Goal: Task Accomplishment & Management: Manage account settings

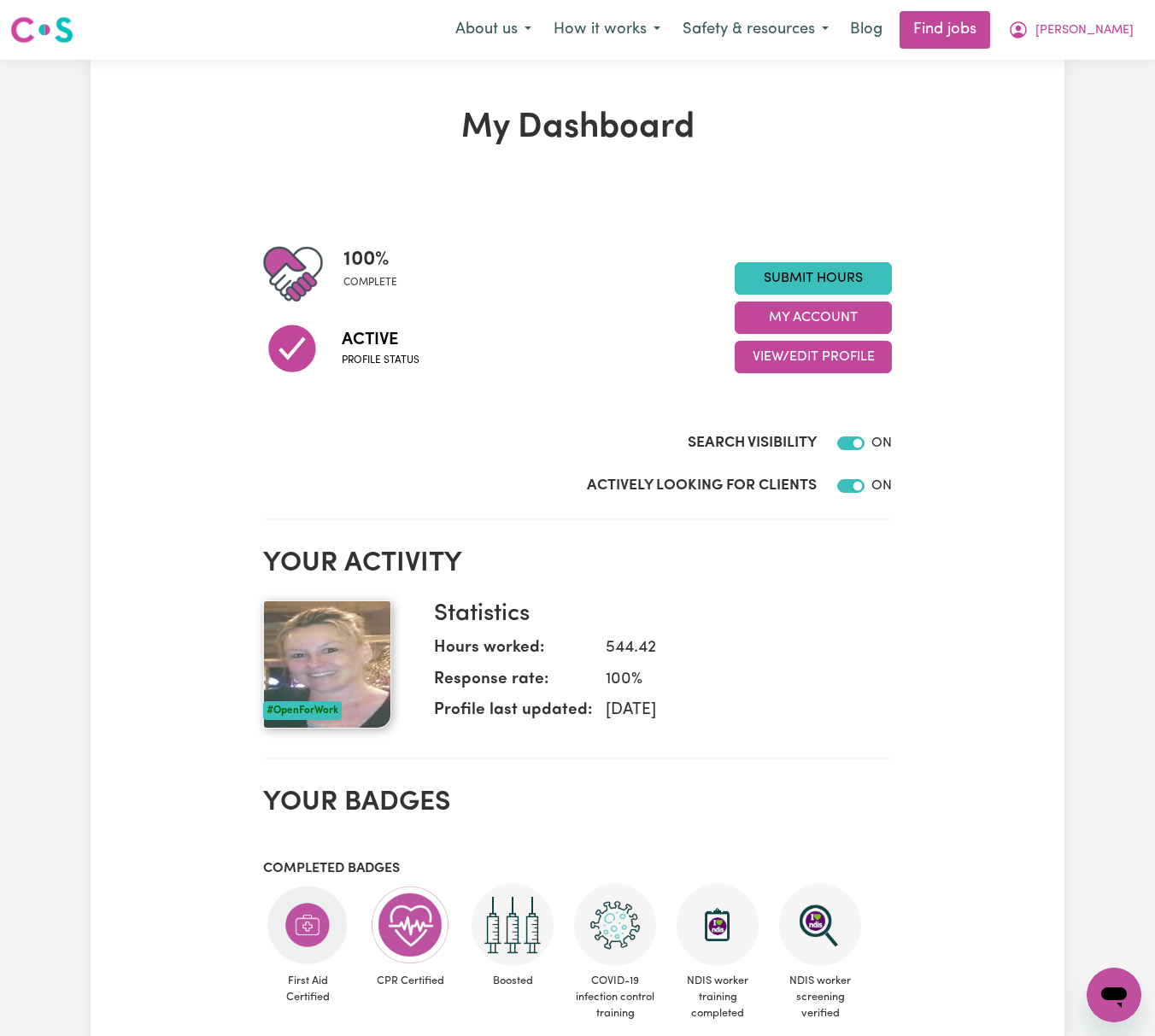
click at [879, 295] on div "Submit Hours My Account View/Edit Profile" at bounding box center [814, 318] width 157 height 111
click at [871, 306] on button "My Account" at bounding box center [814, 318] width 157 height 32
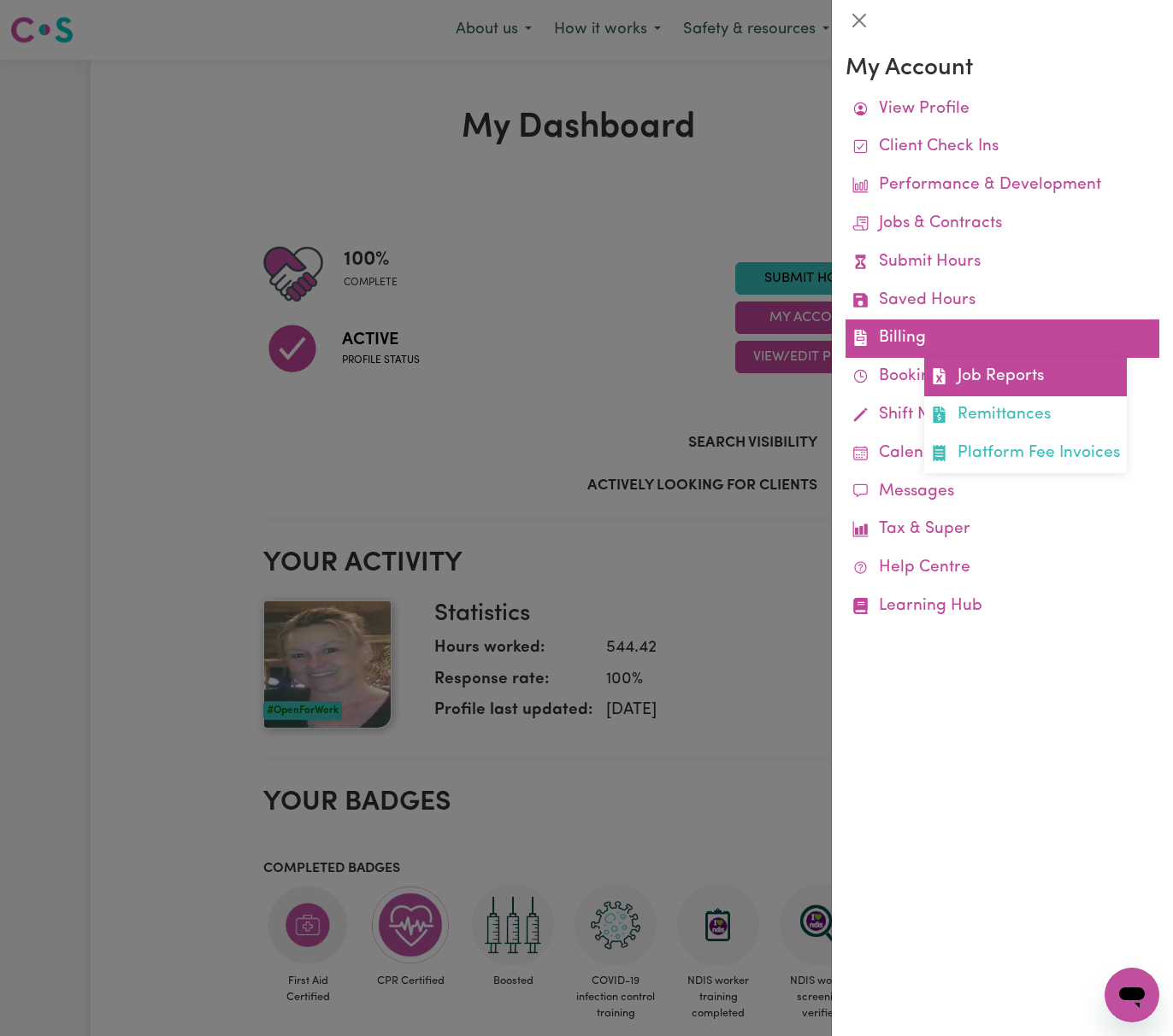
click at [962, 377] on link "Job Reports" at bounding box center [1025, 377] width 203 height 39
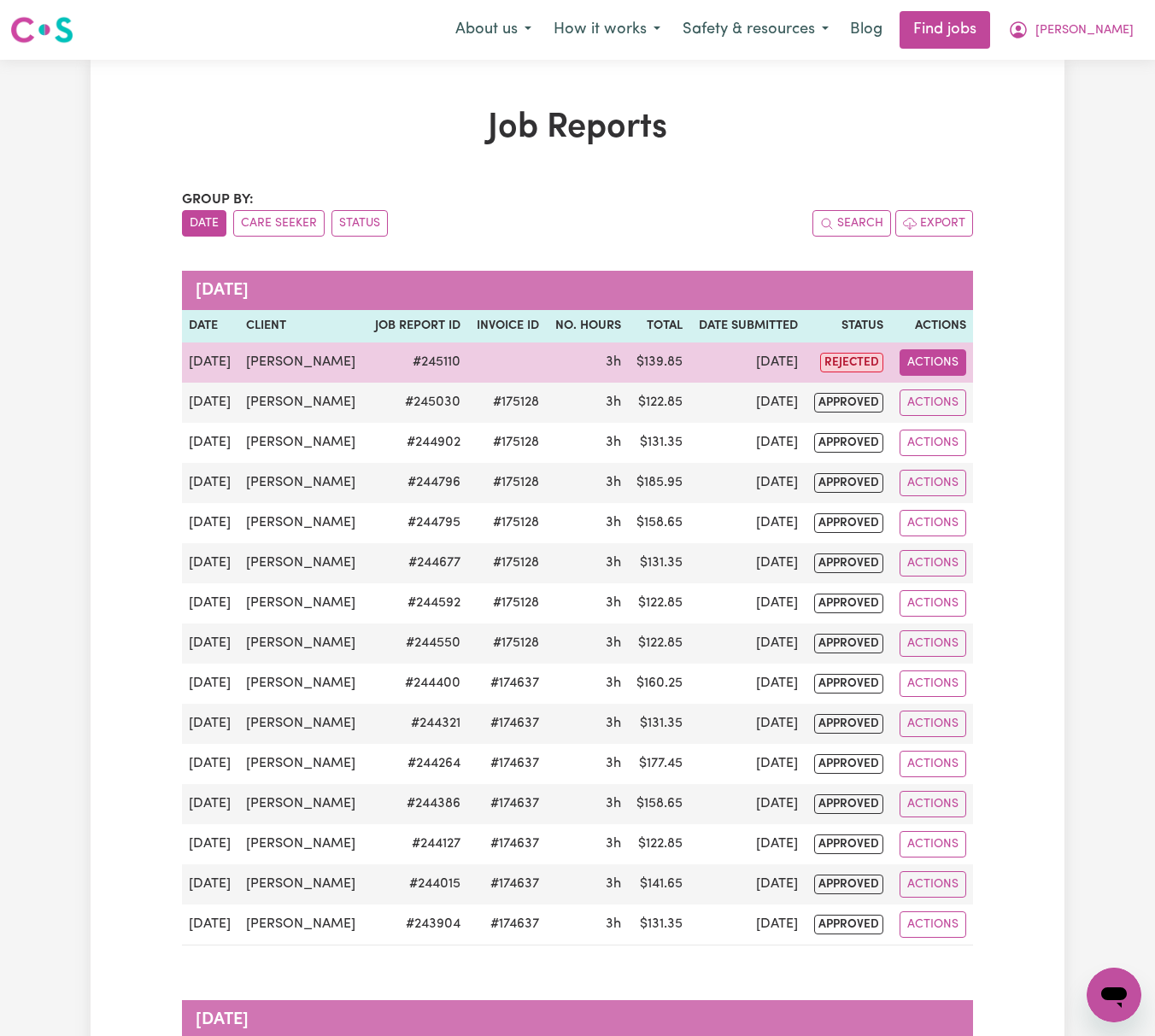
click at [928, 377] on td "Actions" at bounding box center [931, 362] width 82 height 40
click at [935, 366] on button "Actions" at bounding box center [933, 363] width 66 height 27
click at [1027, 402] on link "View Job Report" at bounding box center [978, 402] width 146 height 34
select select "pm"
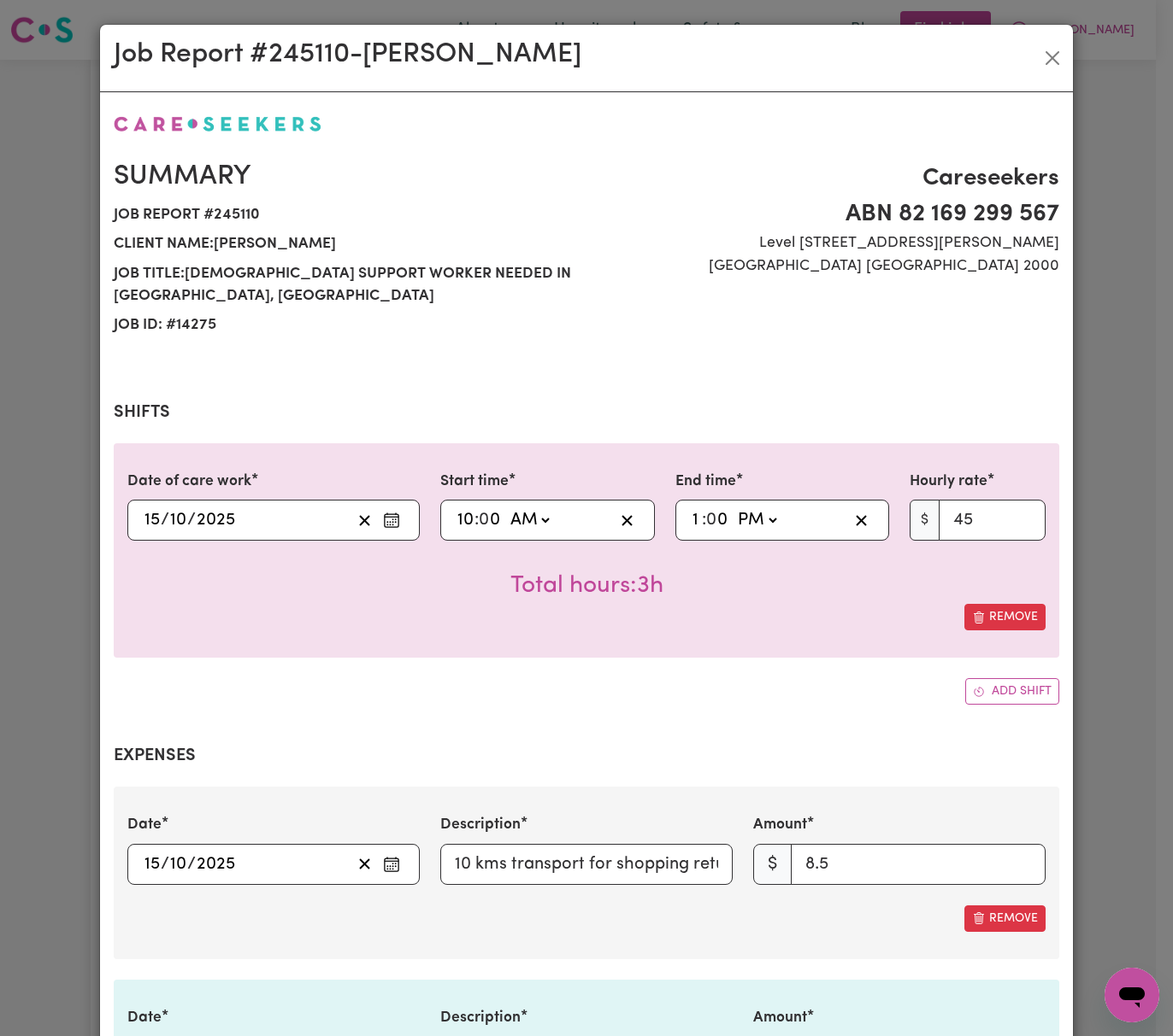
select select "45-Weekday"
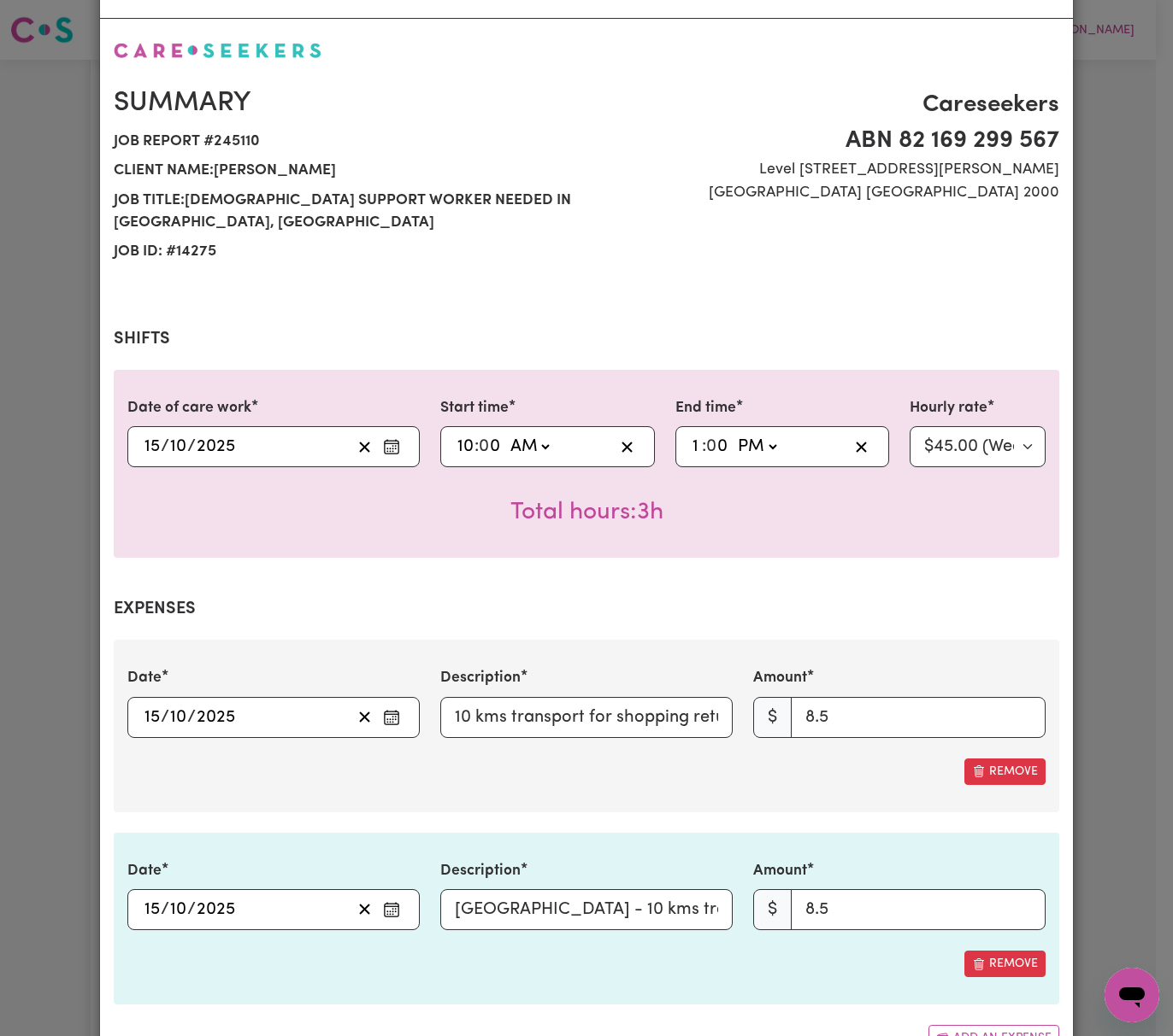
scroll to position [506, 0]
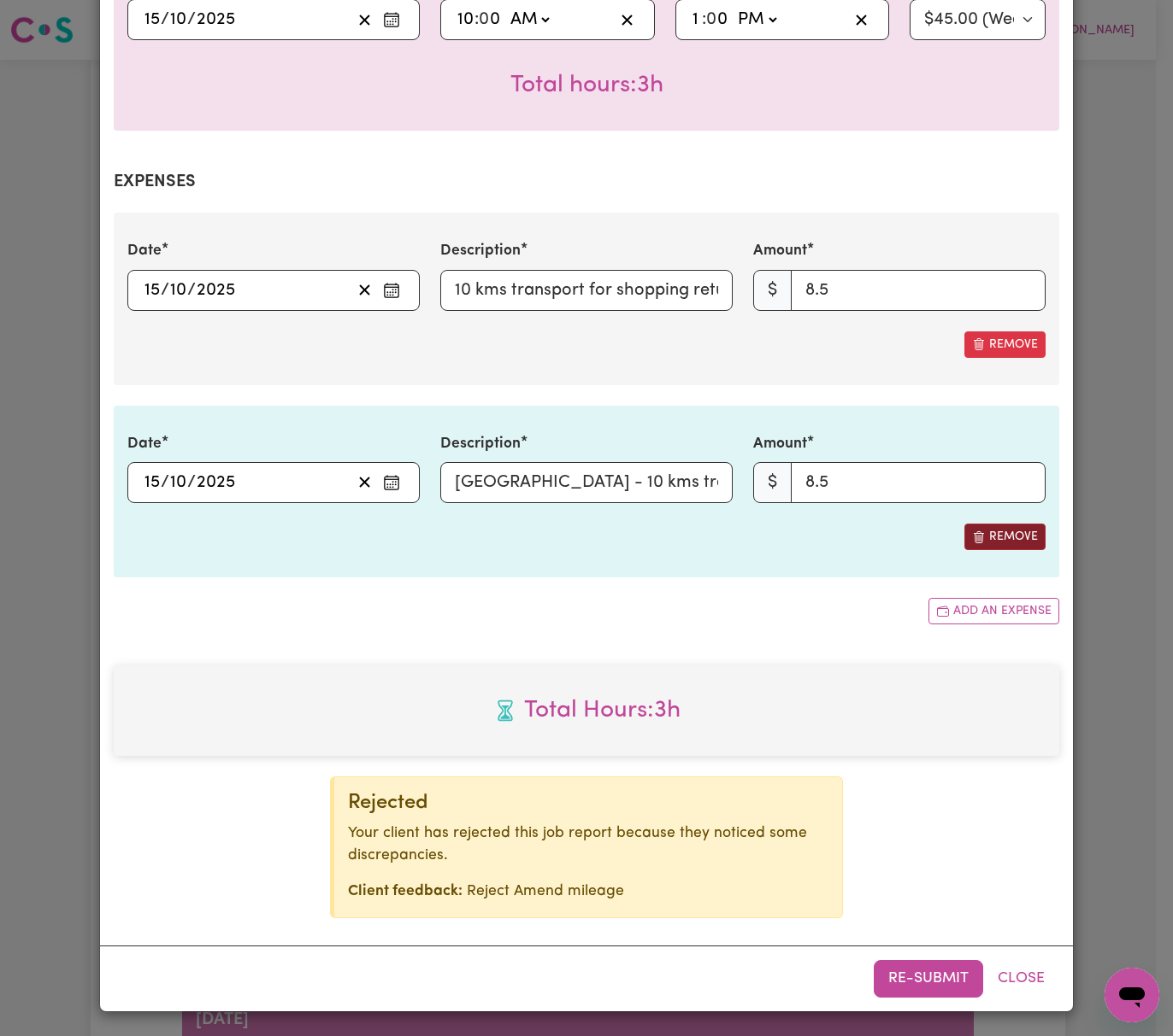
click at [1016, 534] on button "Remove" at bounding box center [1005, 536] width 82 height 27
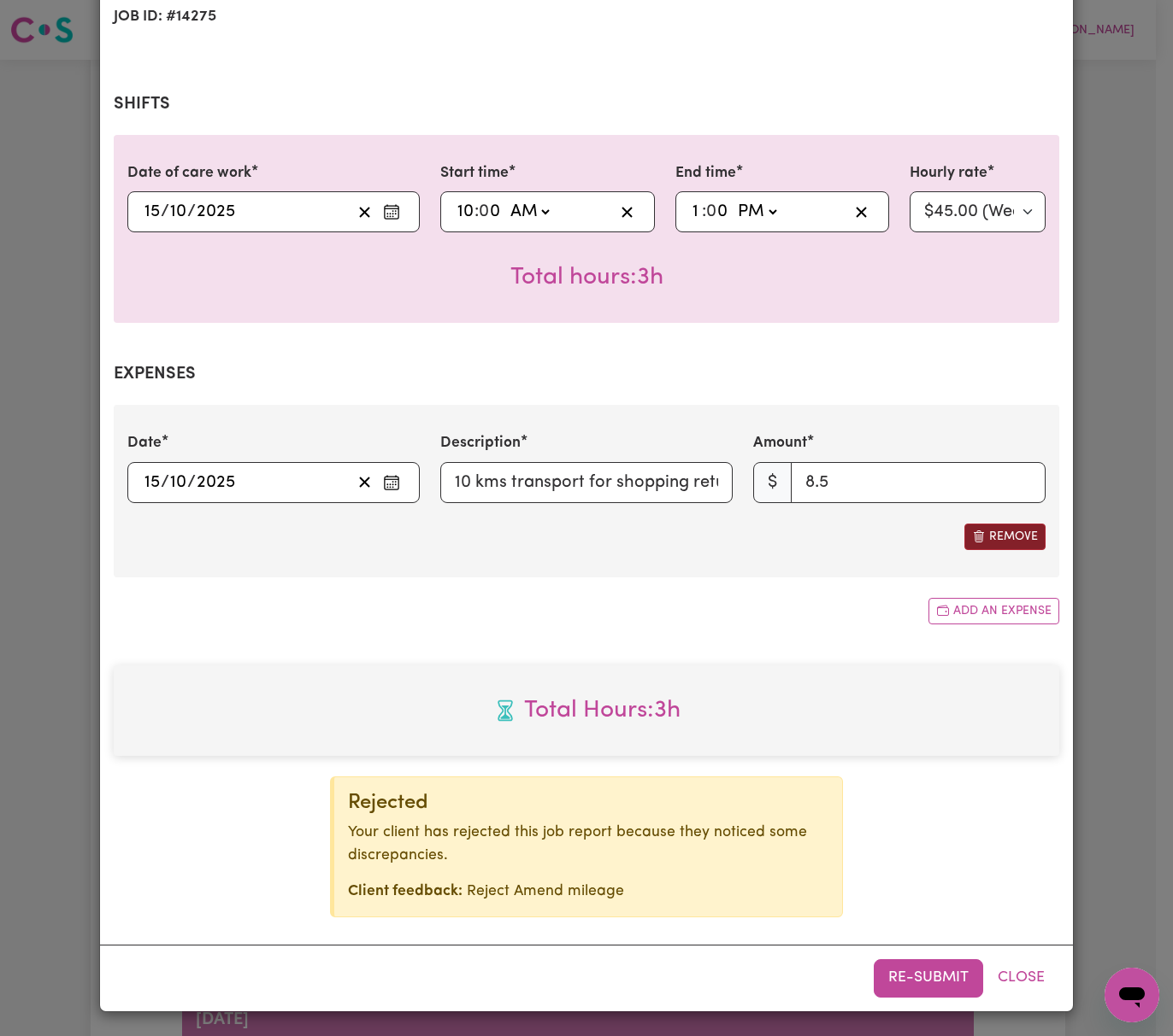
scroll to position [312, 0]
click at [952, 974] on button "Re-submit" at bounding box center [927, 978] width 109 height 38
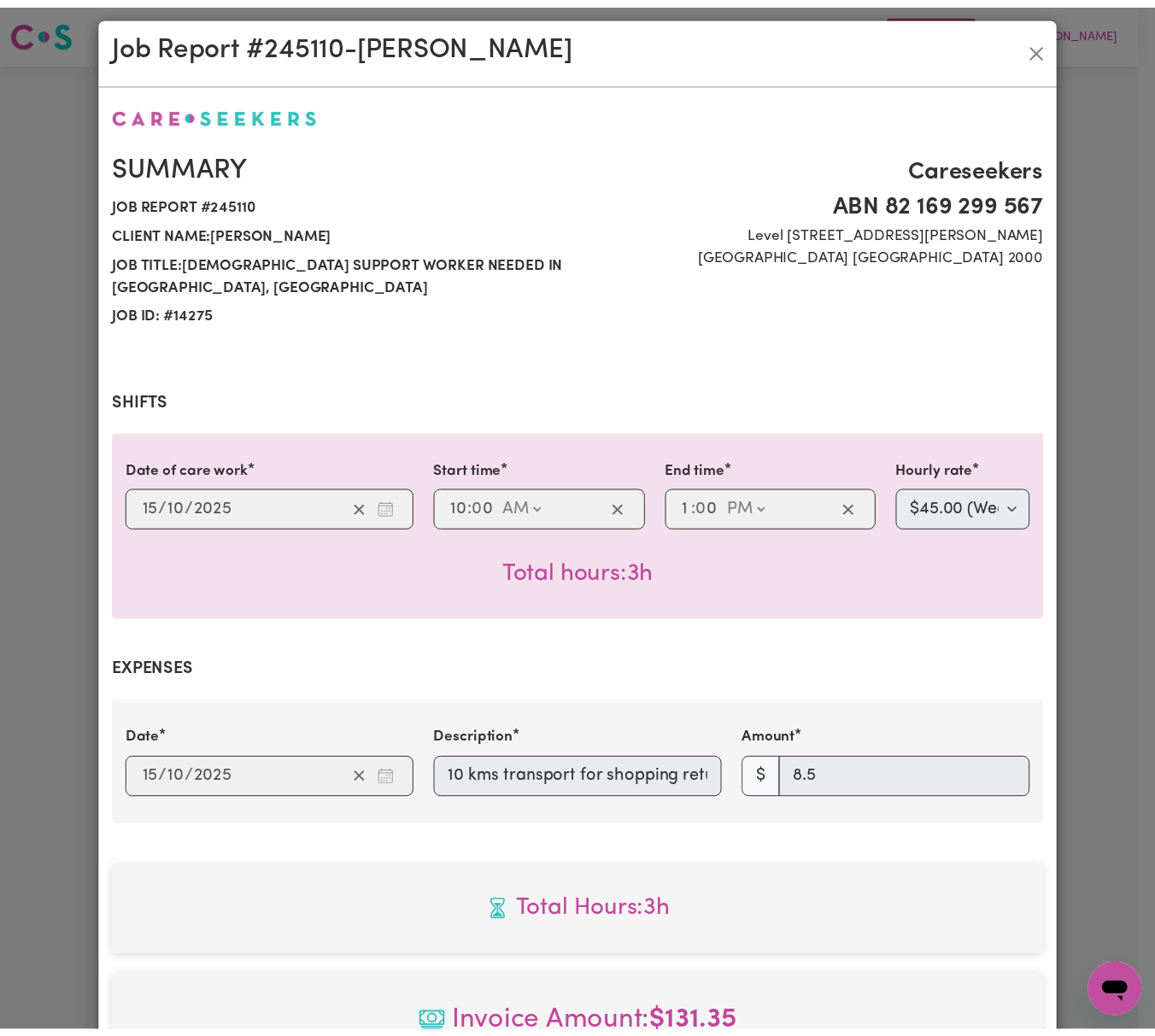
scroll to position [0, 0]
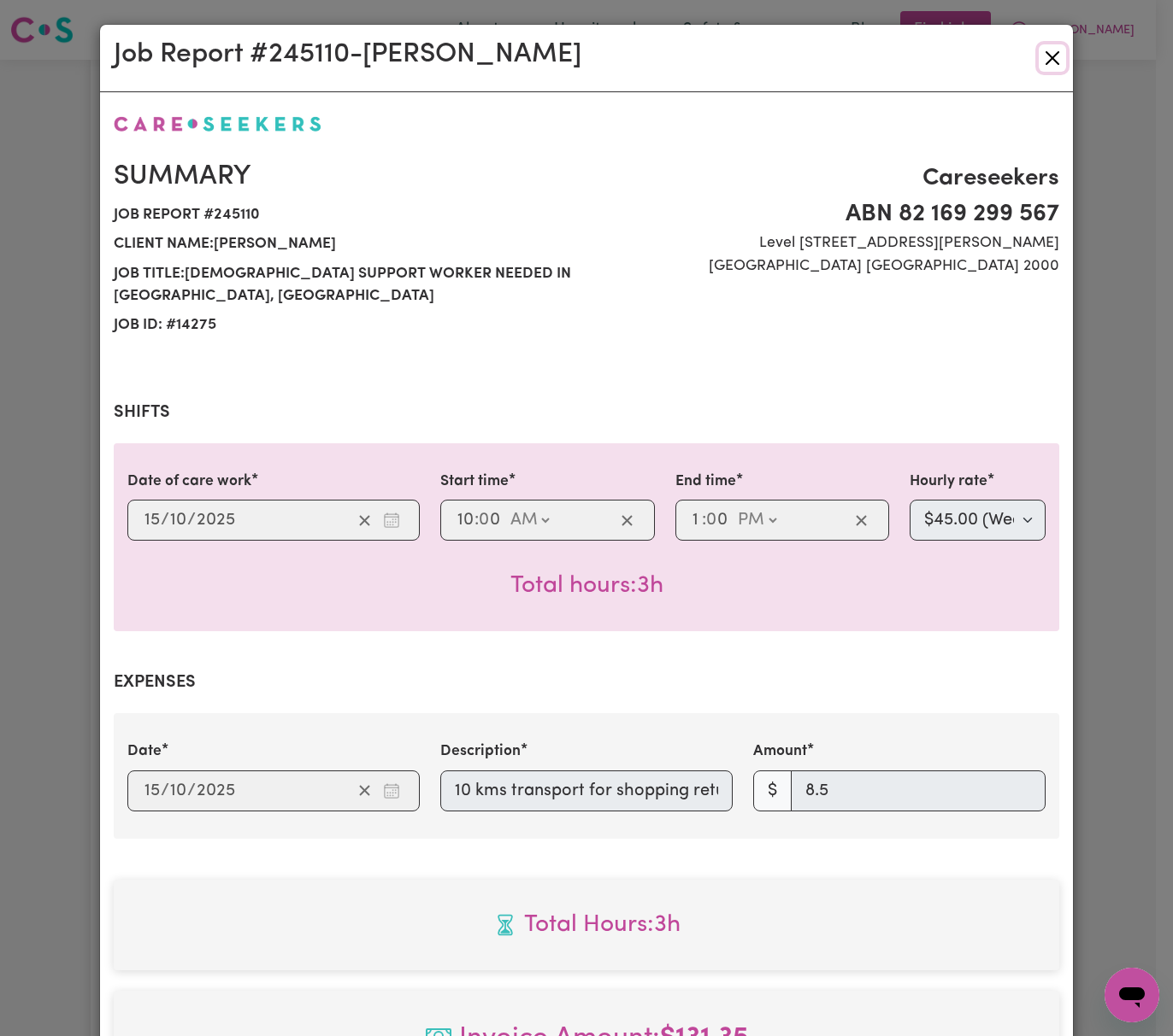
click at [1046, 52] on button "Close" at bounding box center [1052, 58] width 27 height 27
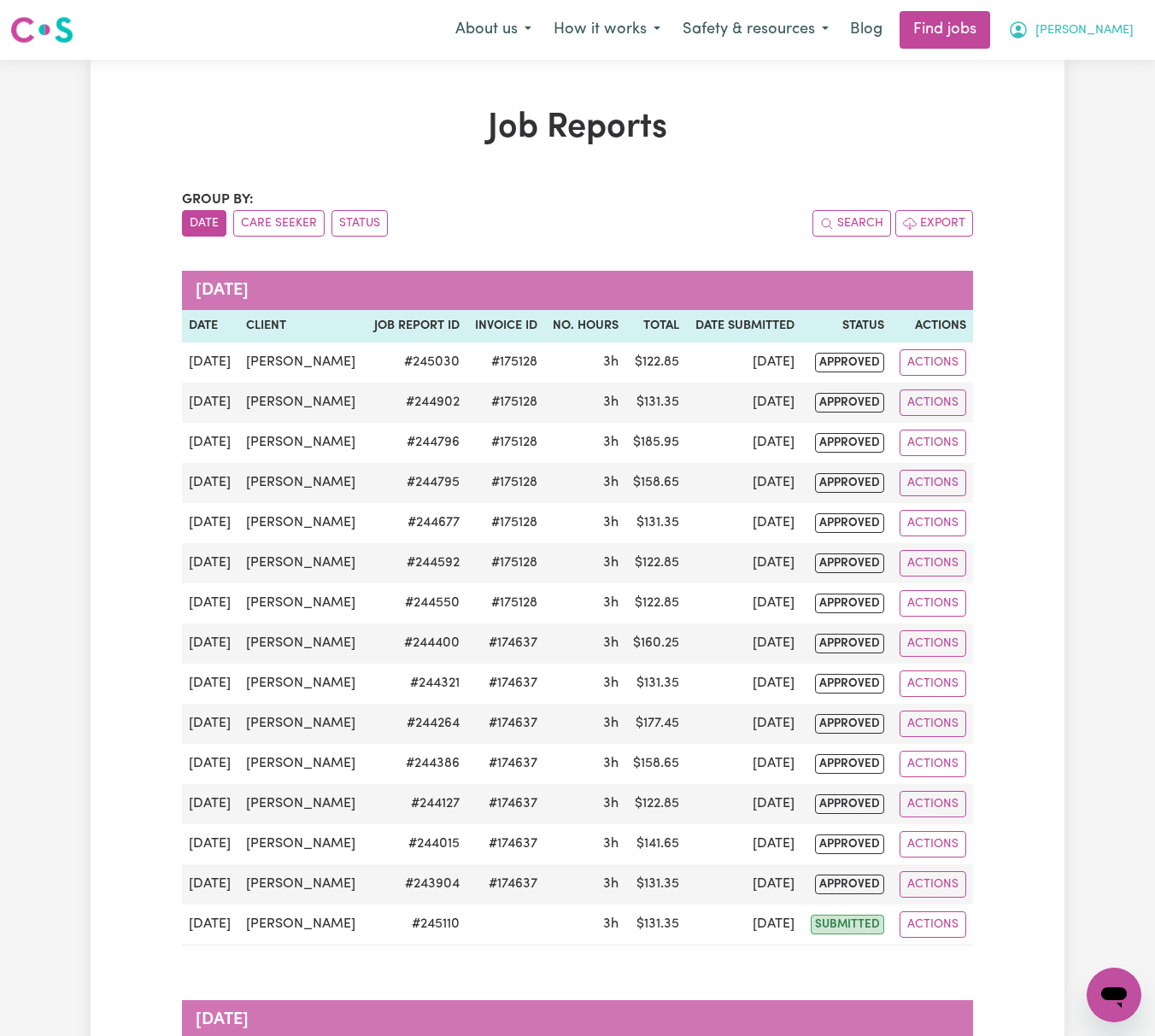
click at [1123, 21] on button "[PERSON_NAME]" at bounding box center [1072, 30] width 148 height 36
drag, startPoint x: 1119, startPoint y: 43, endPoint x: 1109, endPoint y: 117, distance: 74.7
click at [1109, 117] on link "Logout" at bounding box center [1076, 131] width 135 height 32
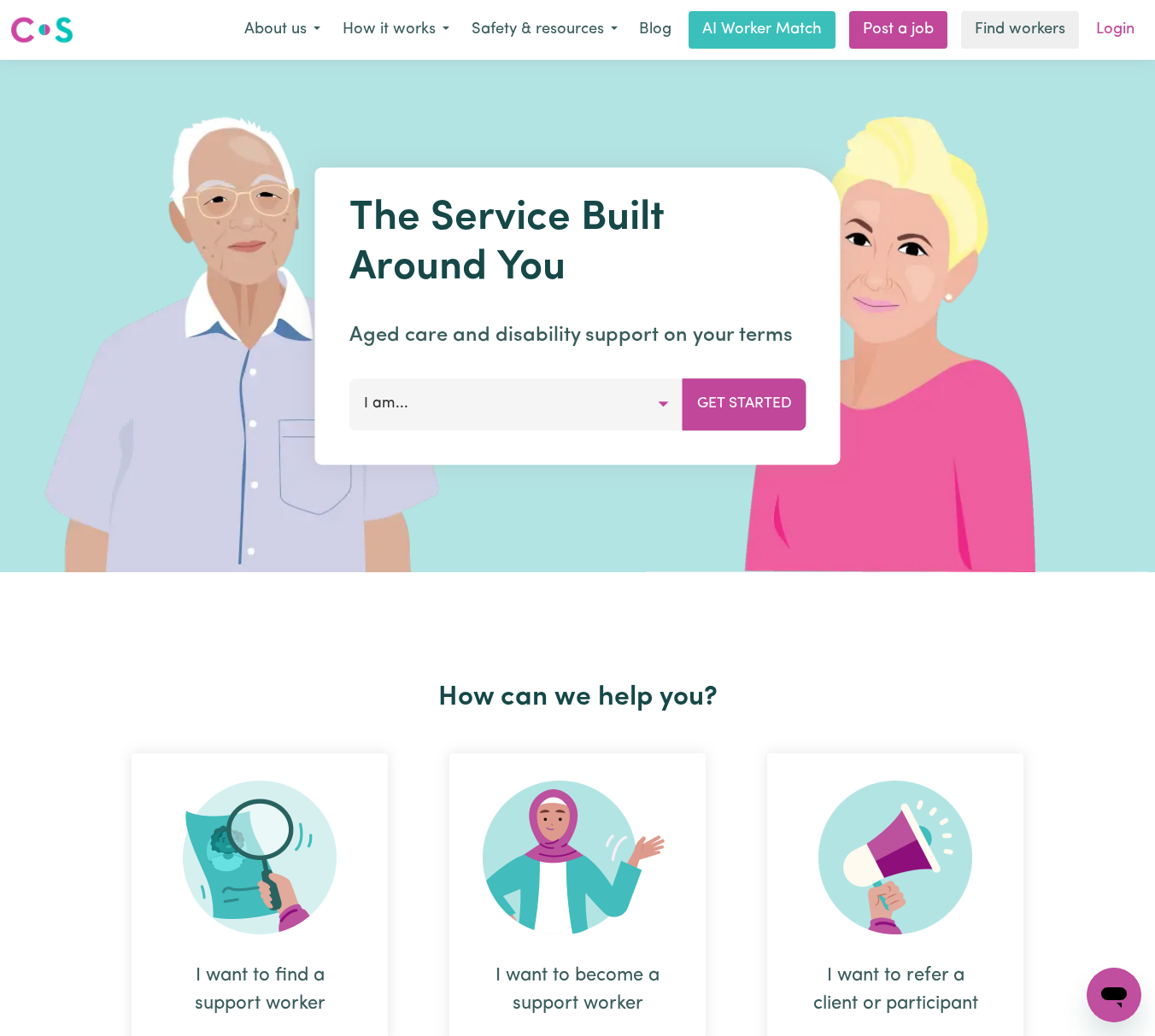
click at [1121, 27] on link "Login" at bounding box center [1115, 30] width 59 height 38
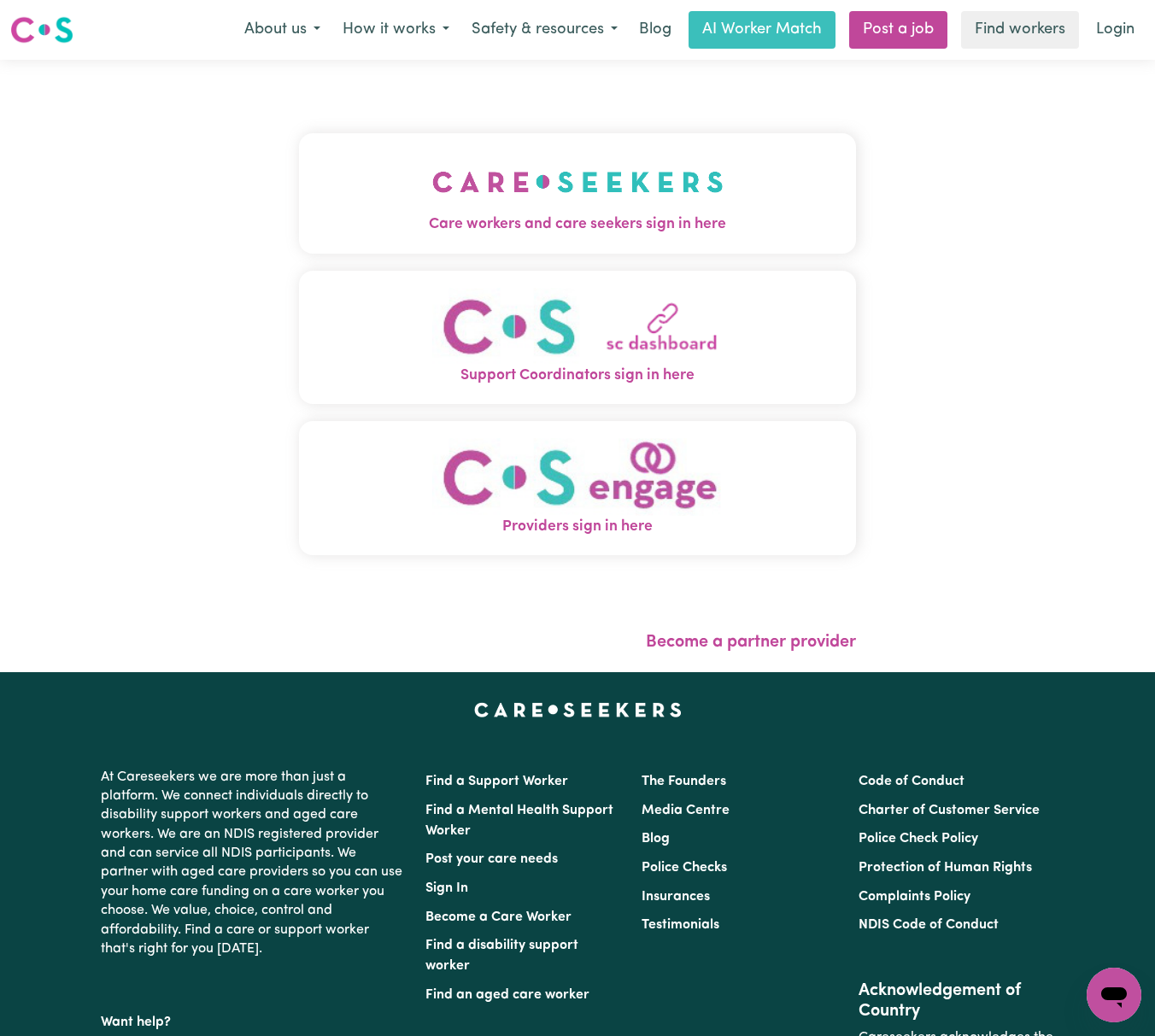
click at [615, 178] on img "Care workers and care seekers sign in here" at bounding box center [578, 182] width 291 height 64
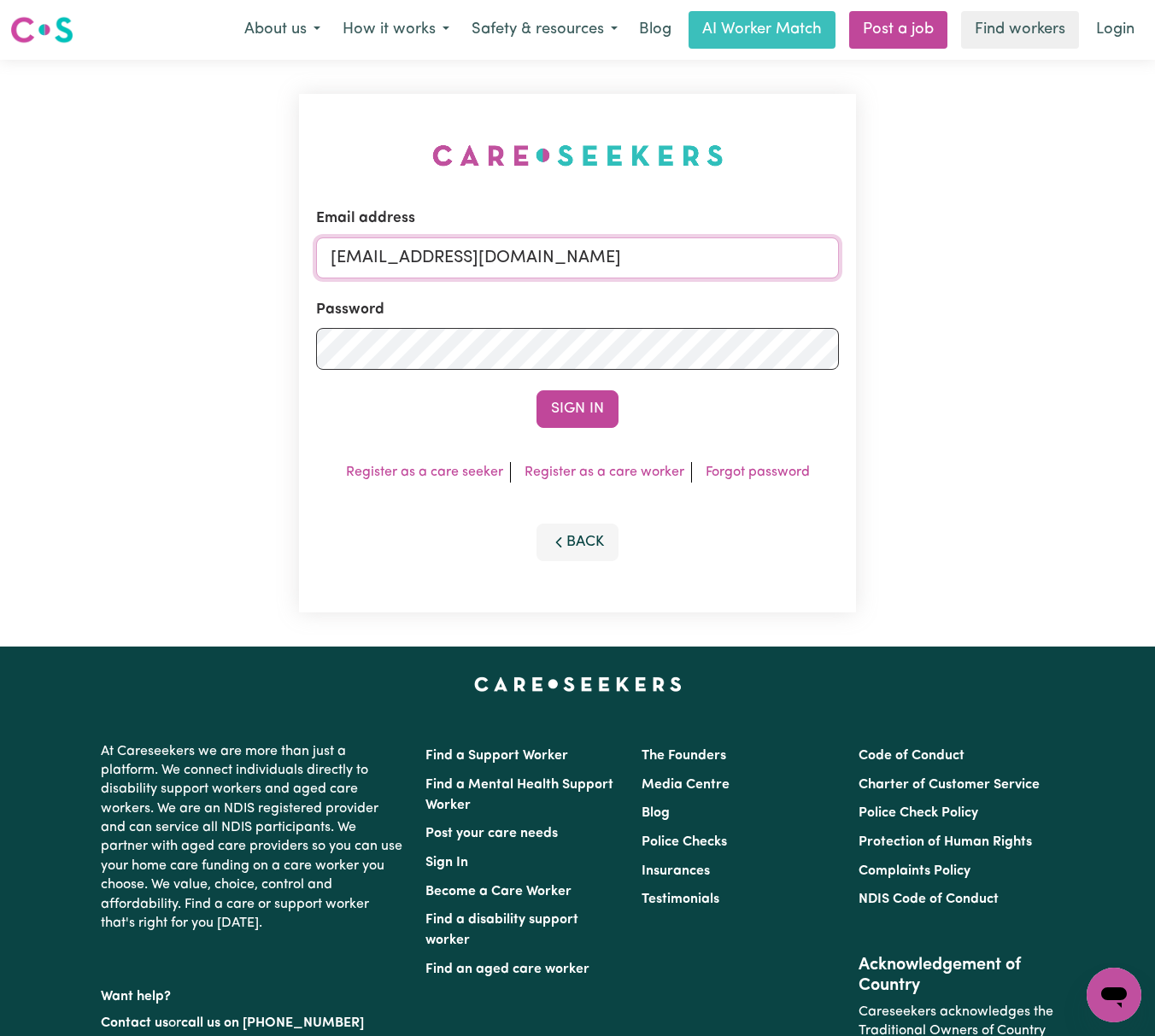
click at [578, 268] on input "[EMAIL_ADDRESS][DOMAIN_NAME]" at bounding box center [578, 258] width 523 height 41
drag, startPoint x: 415, startPoint y: 254, endPoint x: 1187, endPoint y: 254, distance: 772.0
click at [1155, 254] on html "Menu About us How it works Safety & resources Blog AI Worker Match Post a job F…" at bounding box center [578, 690] width 1155 height 1381
click at [537, 391] on button "Sign In" at bounding box center [578, 409] width 82 height 38
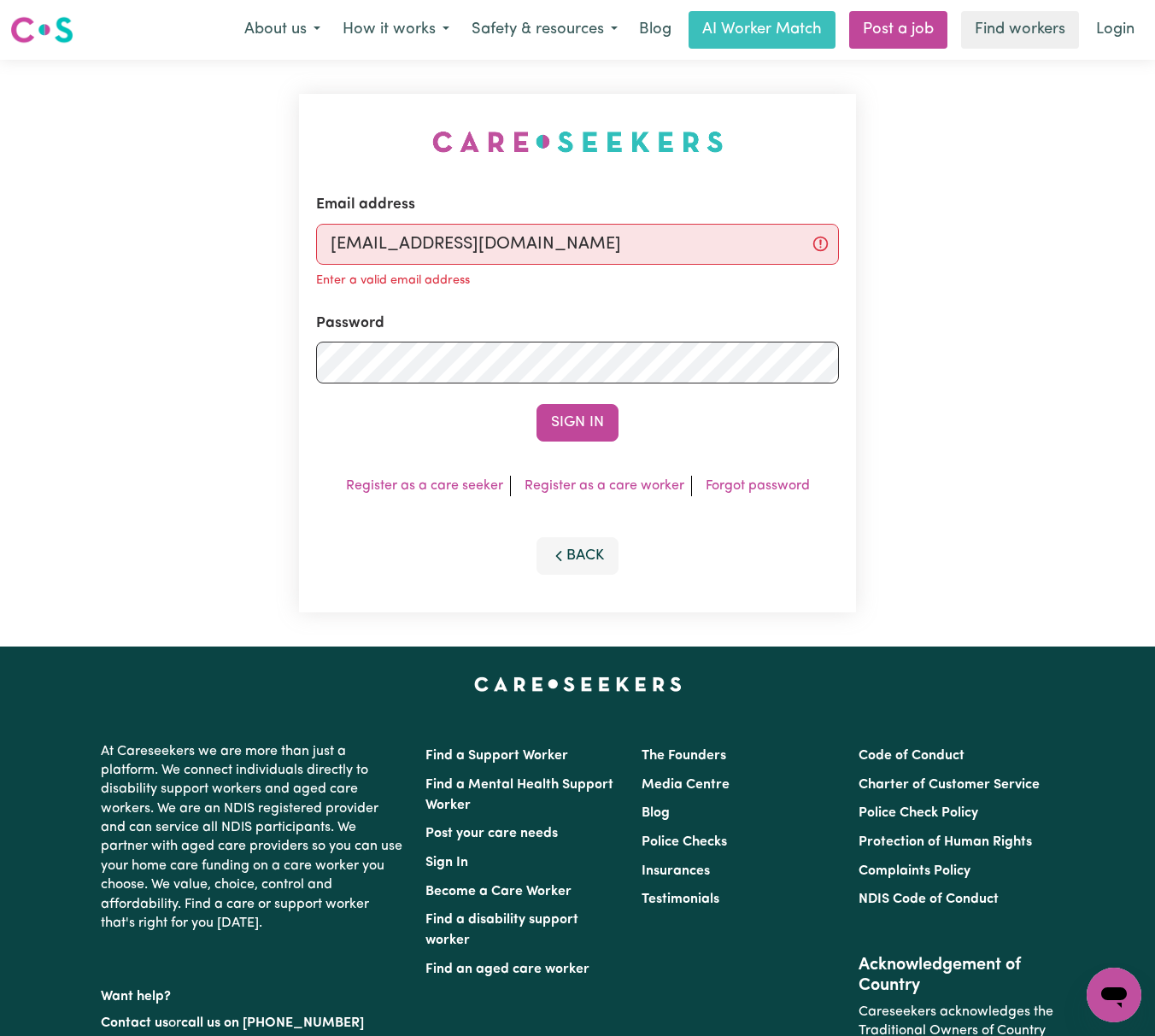
type input "[EMAIL_ADDRESS][DOMAIN_NAME]"
click at [537, 404] on button "Sign In" at bounding box center [578, 423] width 82 height 38
